Goal: Task Accomplishment & Management: Complete application form

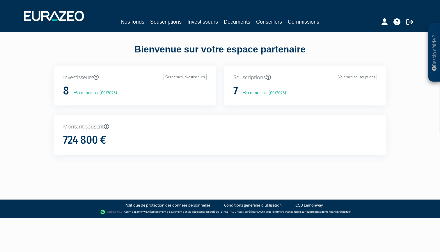
click at [164, 20] on link "Souscriptions" at bounding box center [165, 22] width 31 height 8
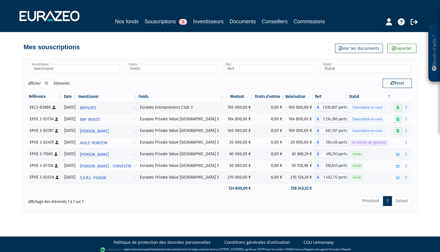
click at [169, 20] on link "Souscriptions 3" at bounding box center [165, 21] width 43 height 9
click at [216, 19] on link "Investisseurs" at bounding box center [208, 21] width 31 height 8
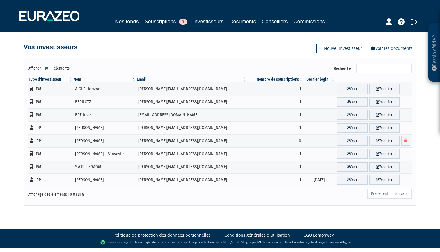
click at [164, 18] on link "Souscriptions 3" at bounding box center [165, 21] width 43 height 8
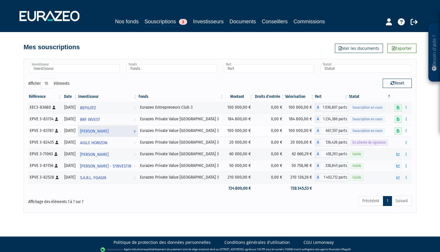
click at [108, 133] on span "[PERSON_NAME]" at bounding box center [94, 131] width 28 height 11
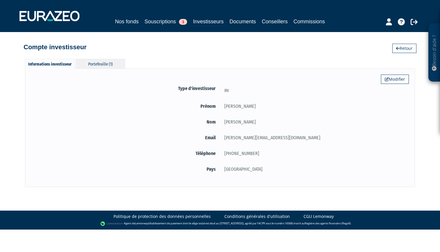
click at [97, 65] on div "Portefeuille (1)" at bounding box center [100, 64] width 49 height 10
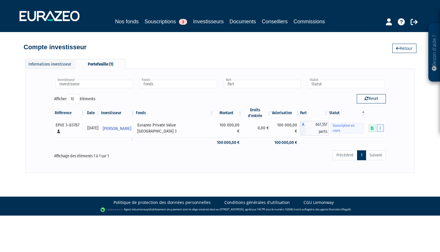
click at [380, 126] on icon "button" at bounding box center [379, 128] width 1 height 4
click at [368, 147] on link "Compléter" at bounding box center [363, 150] width 38 height 10
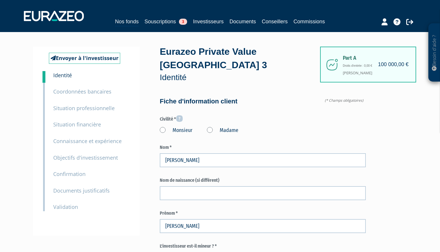
click at [433, 58] on p "Besoin d'aide ?" at bounding box center [434, 52] width 7 height 52
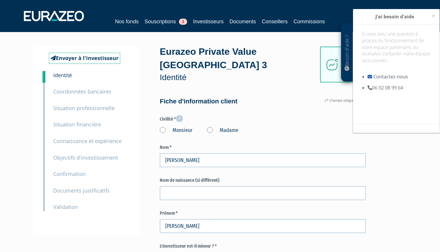
click at [396, 76] on link "Contactez-nous" at bounding box center [390, 76] width 35 height 6
